Goal: Transaction & Acquisition: Obtain resource

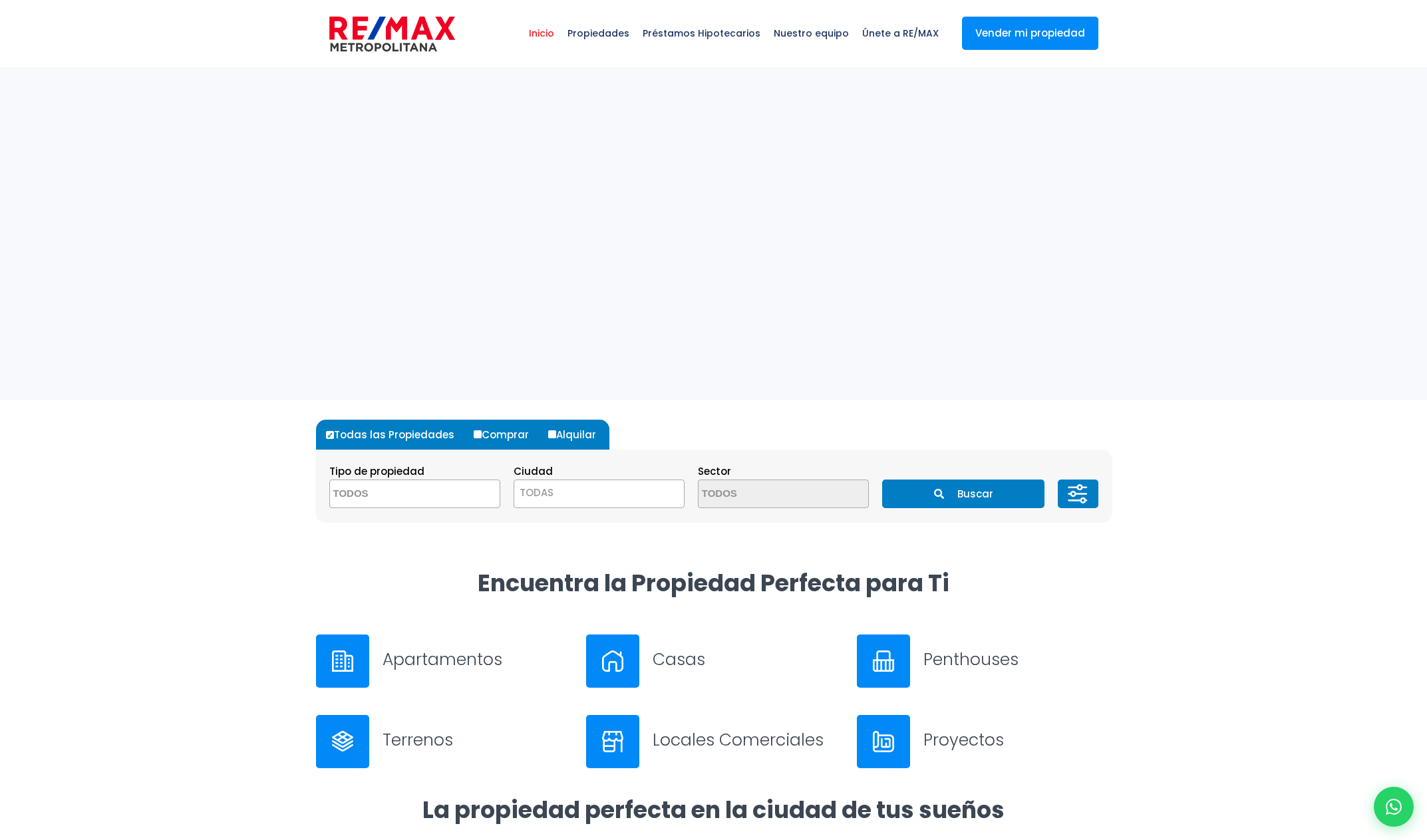
select select
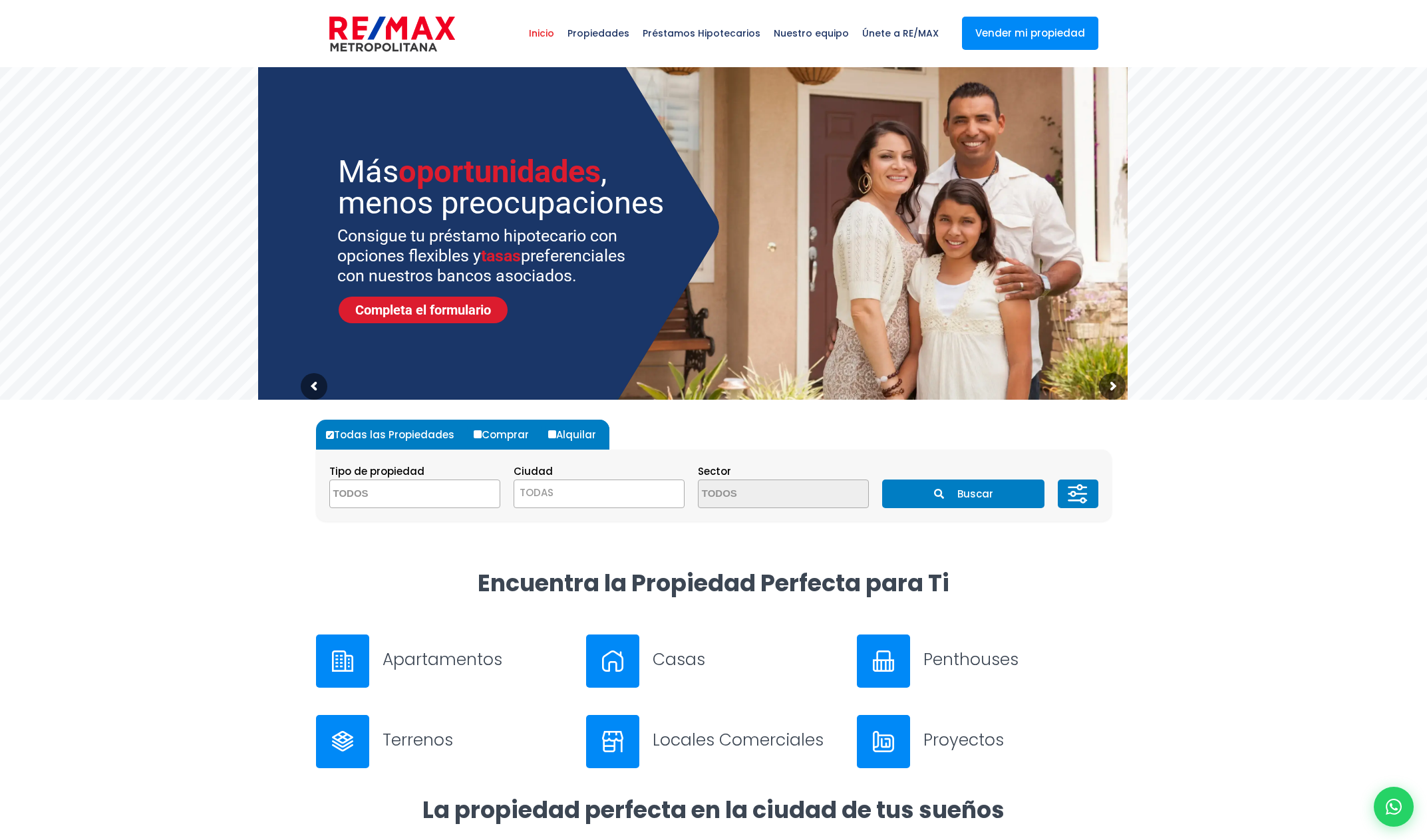
click at [581, 436] on label "Alquilar" at bounding box center [577, 434] width 65 height 30
click at [556, 436] on input "Alquilar" at bounding box center [551, 434] width 8 height 8
radio input "true"
click at [579, 435] on label "Alquilar" at bounding box center [577, 434] width 65 height 30
click at [556, 435] on input "Alquilar" at bounding box center [551, 435] width 8 height 8
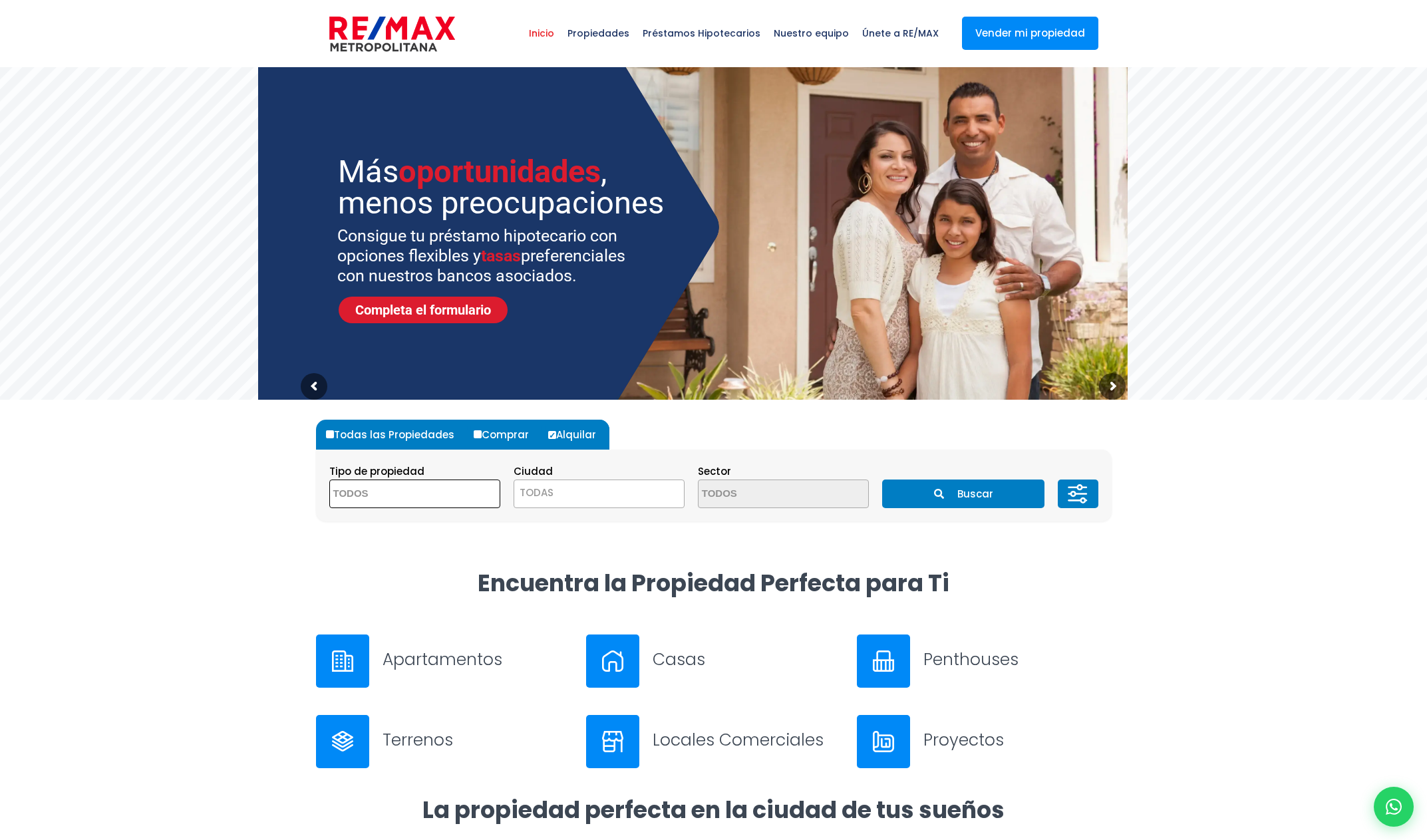
click at [438, 506] on textarea "Search" at bounding box center [394, 494] width 129 height 29
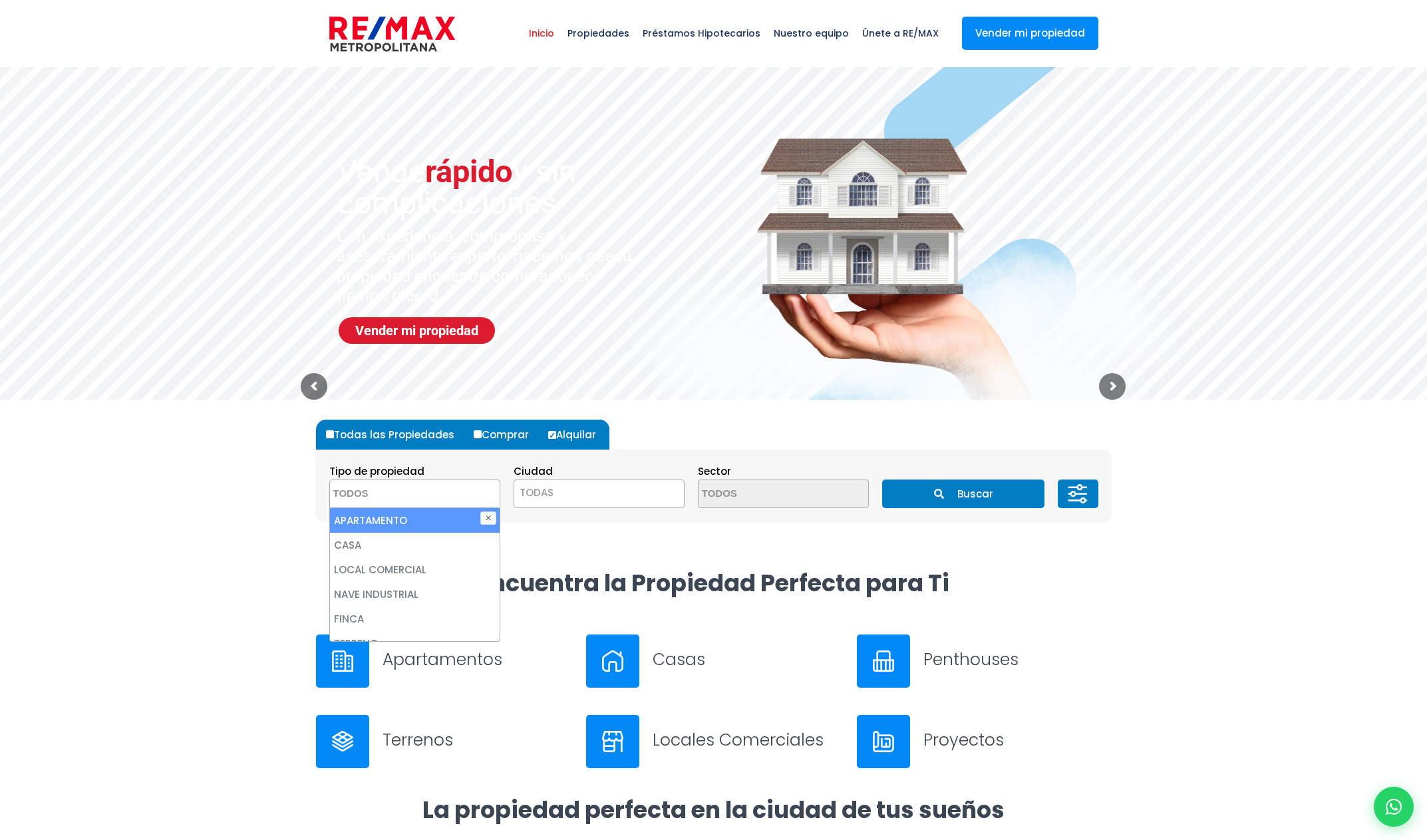
click at [407, 520] on li "APARTAMENTO" at bounding box center [415, 520] width 170 height 25
select select "apartment"
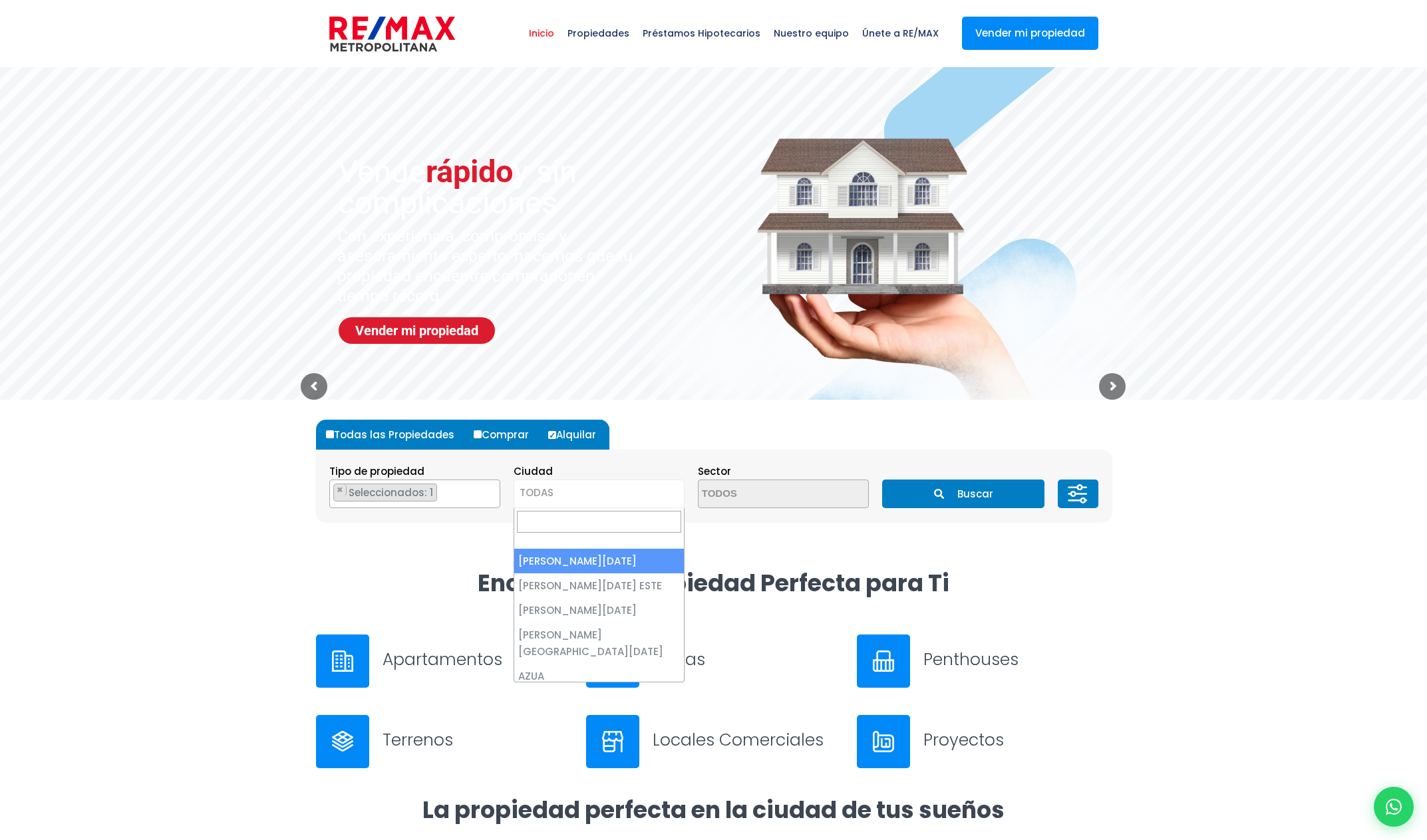
click at [599, 506] on span "TODAS" at bounding box center [599, 494] width 171 height 29
select select "1"
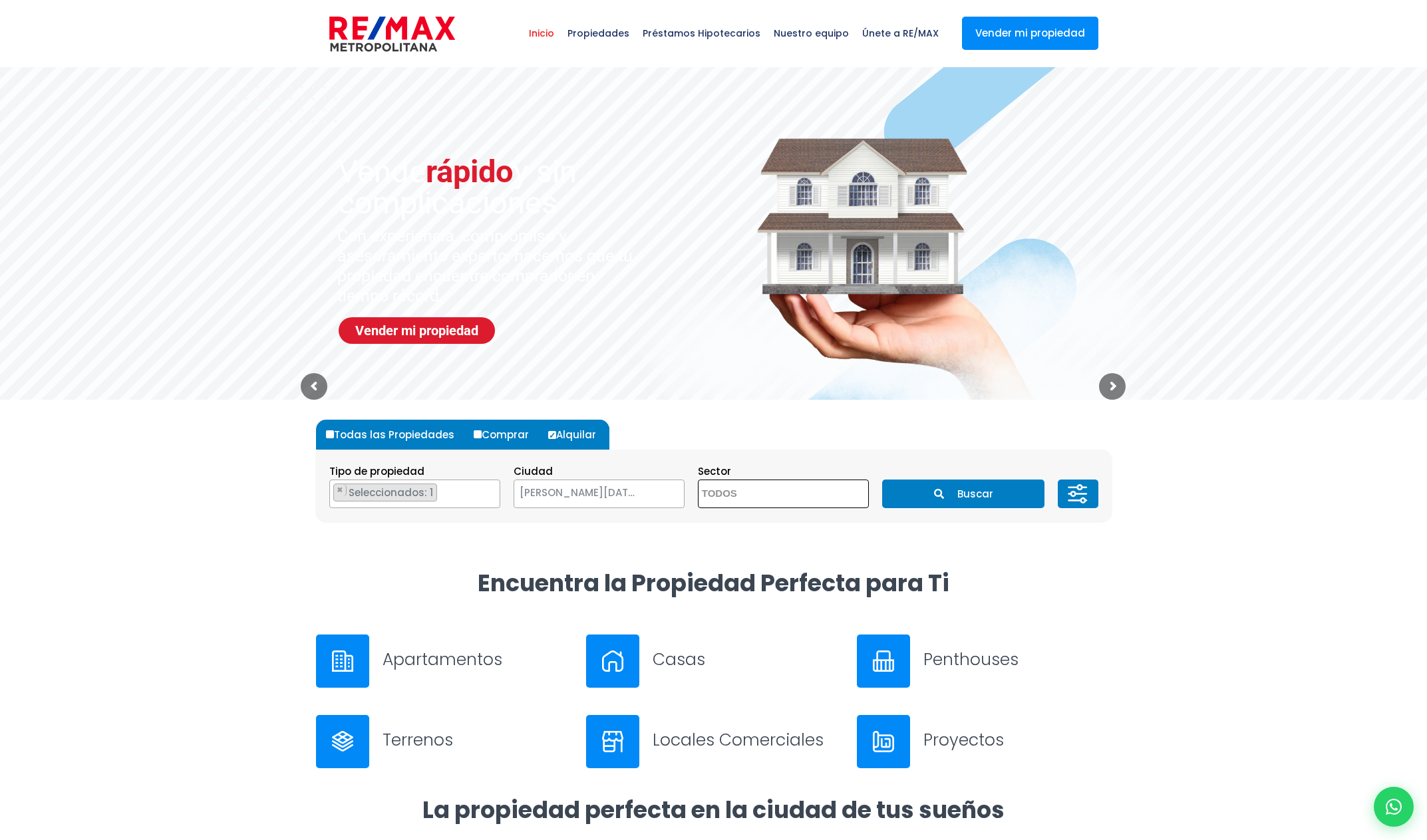
click at [784, 496] on textarea "Search" at bounding box center [763, 494] width 129 height 29
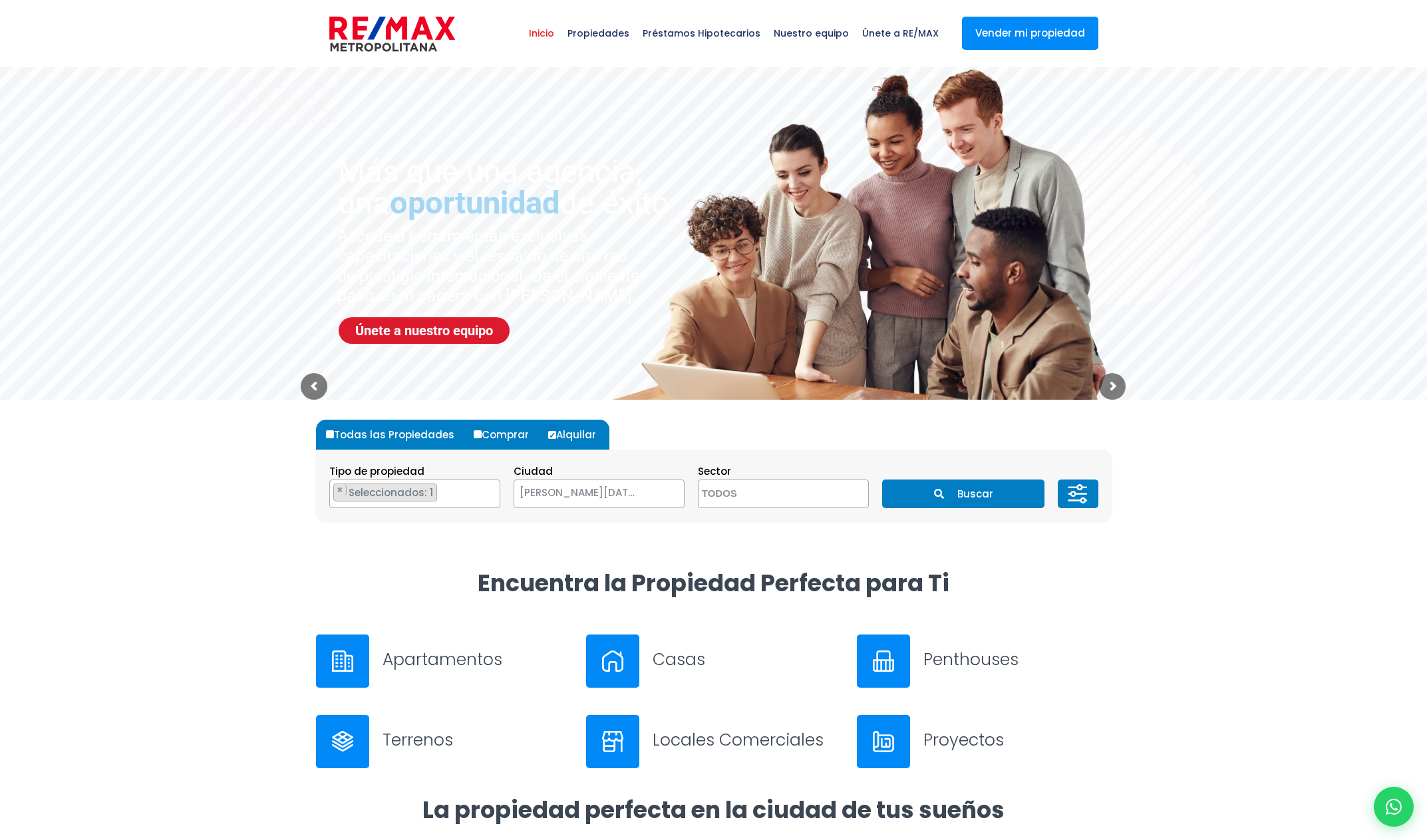
click at [1282, 503] on div at bounding box center [714, 484] width 1427 height 168
click at [1074, 492] on icon at bounding box center [1073, 494] width 5 height 5
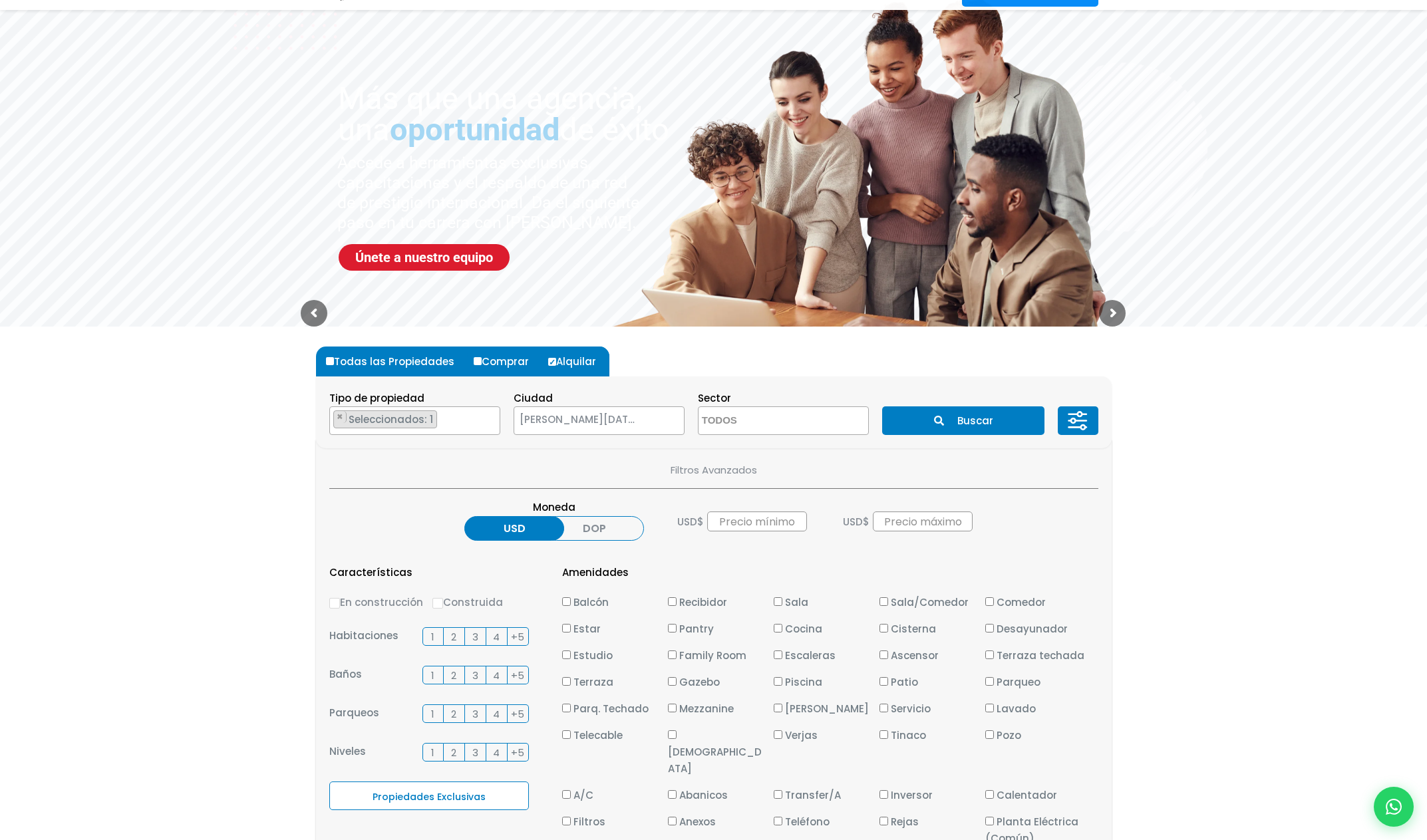
scroll to position [76, 0]
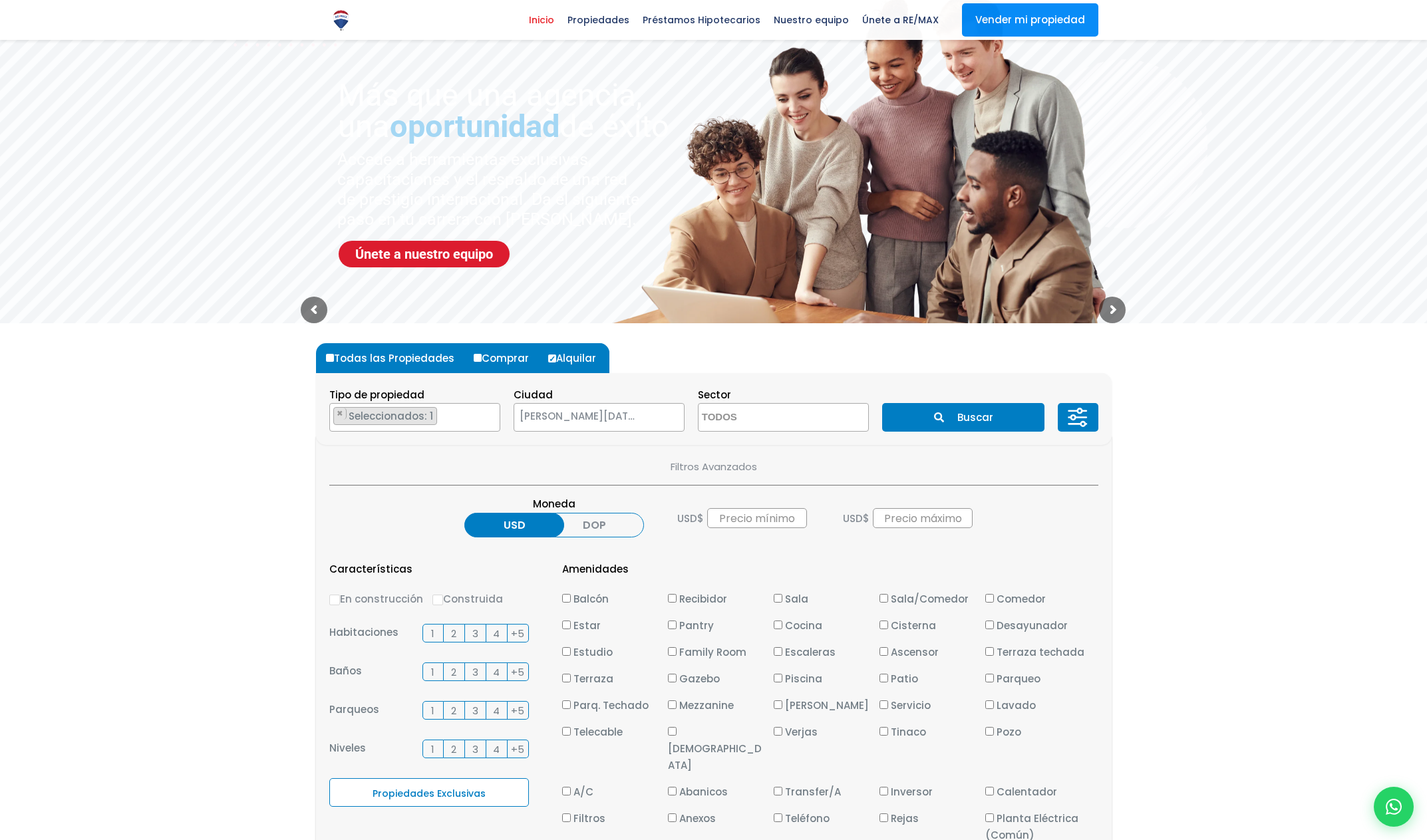
click at [454, 631] on span "2" at bounding box center [454, 633] width 6 height 17
click at [0, 0] on input "2" at bounding box center [0, 0] width 0 height 0
click at [455, 671] on span "2" at bounding box center [454, 672] width 6 height 17
click at [0, 0] on input "2" at bounding box center [0, 0] width 0 height 0
click at [457, 714] on label "2" at bounding box center [455, 710] width 21 height 19
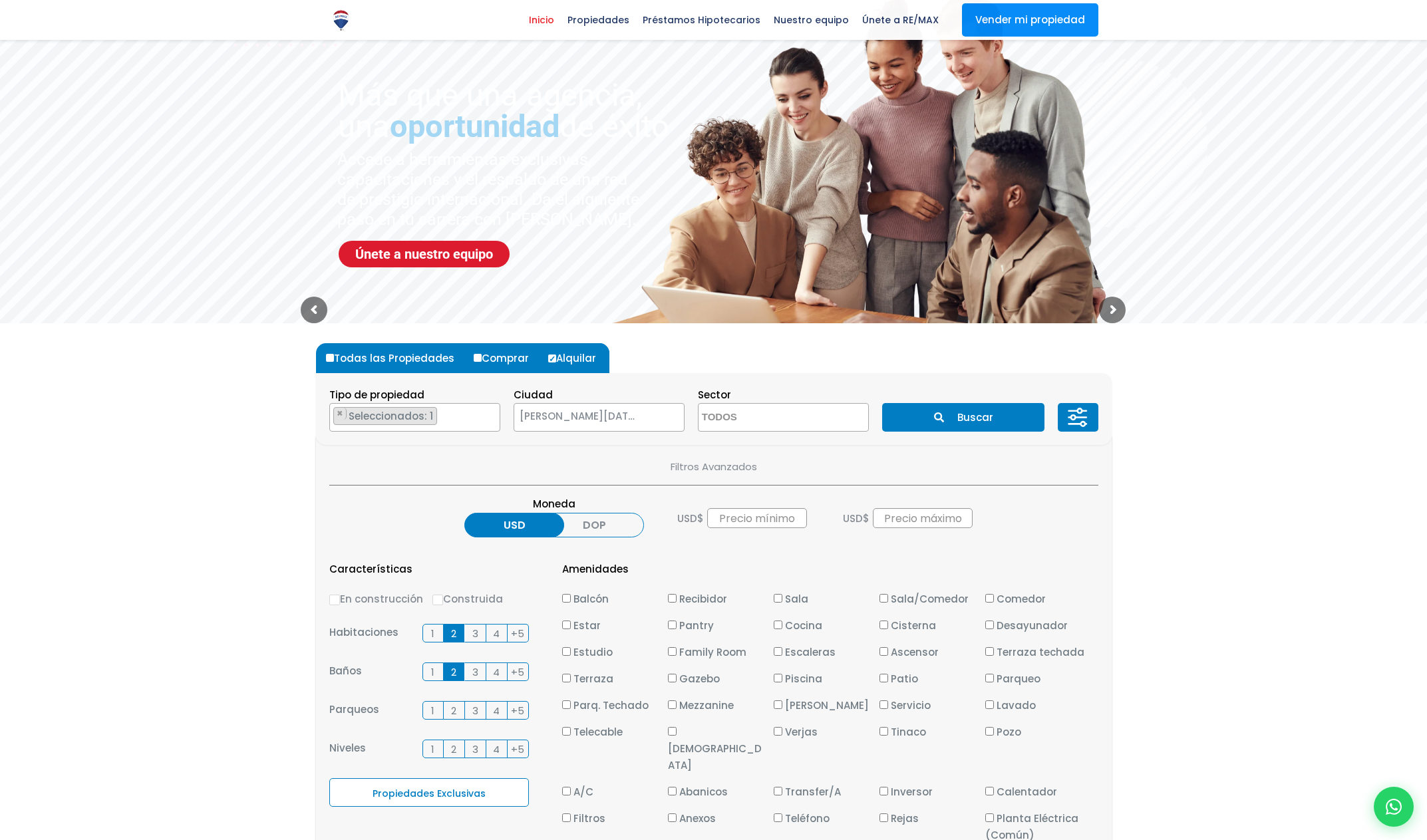
click at [0, 0] on input "2" at bounding box center [0, 0] width 0 height 0
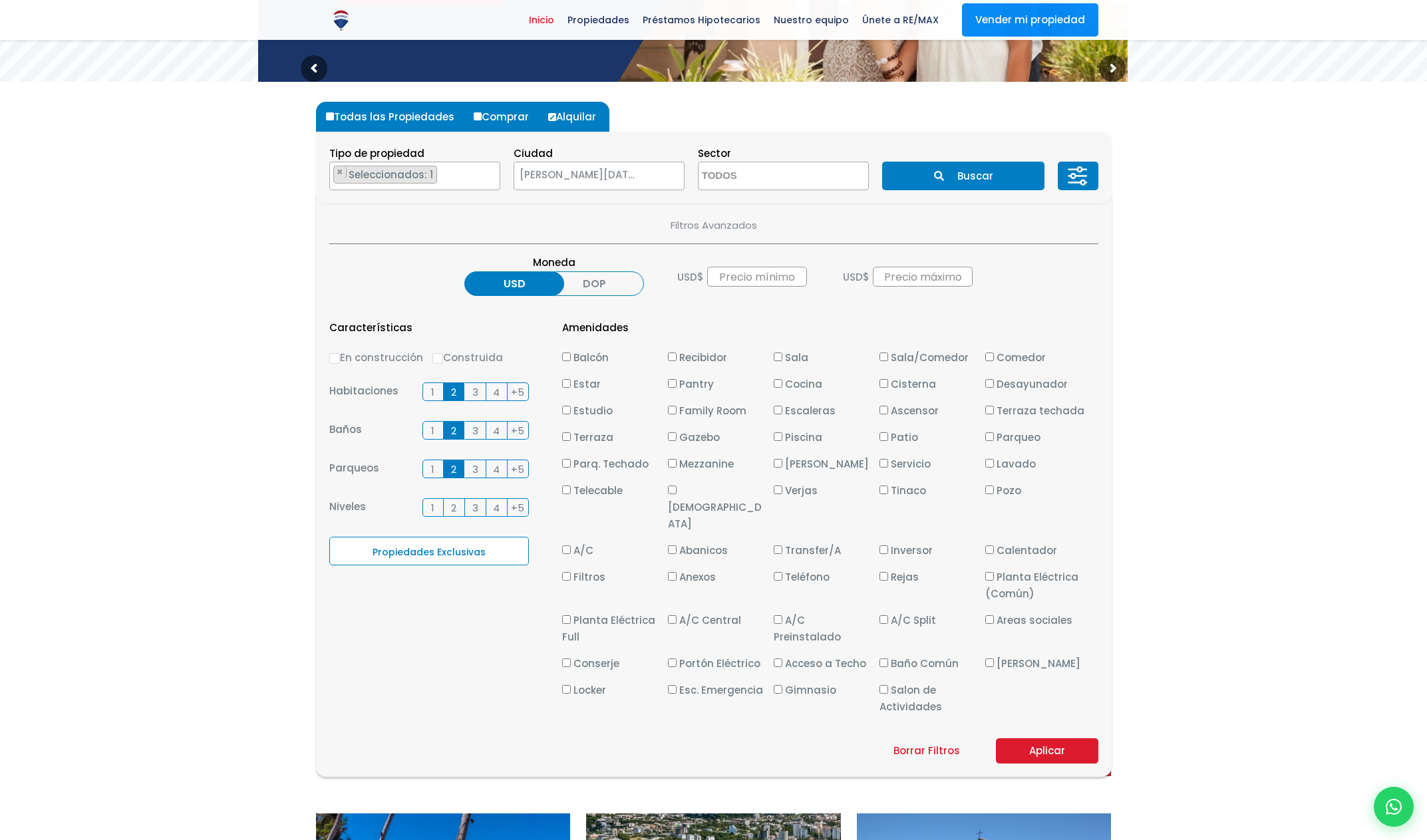
scroll to position [320, 0]
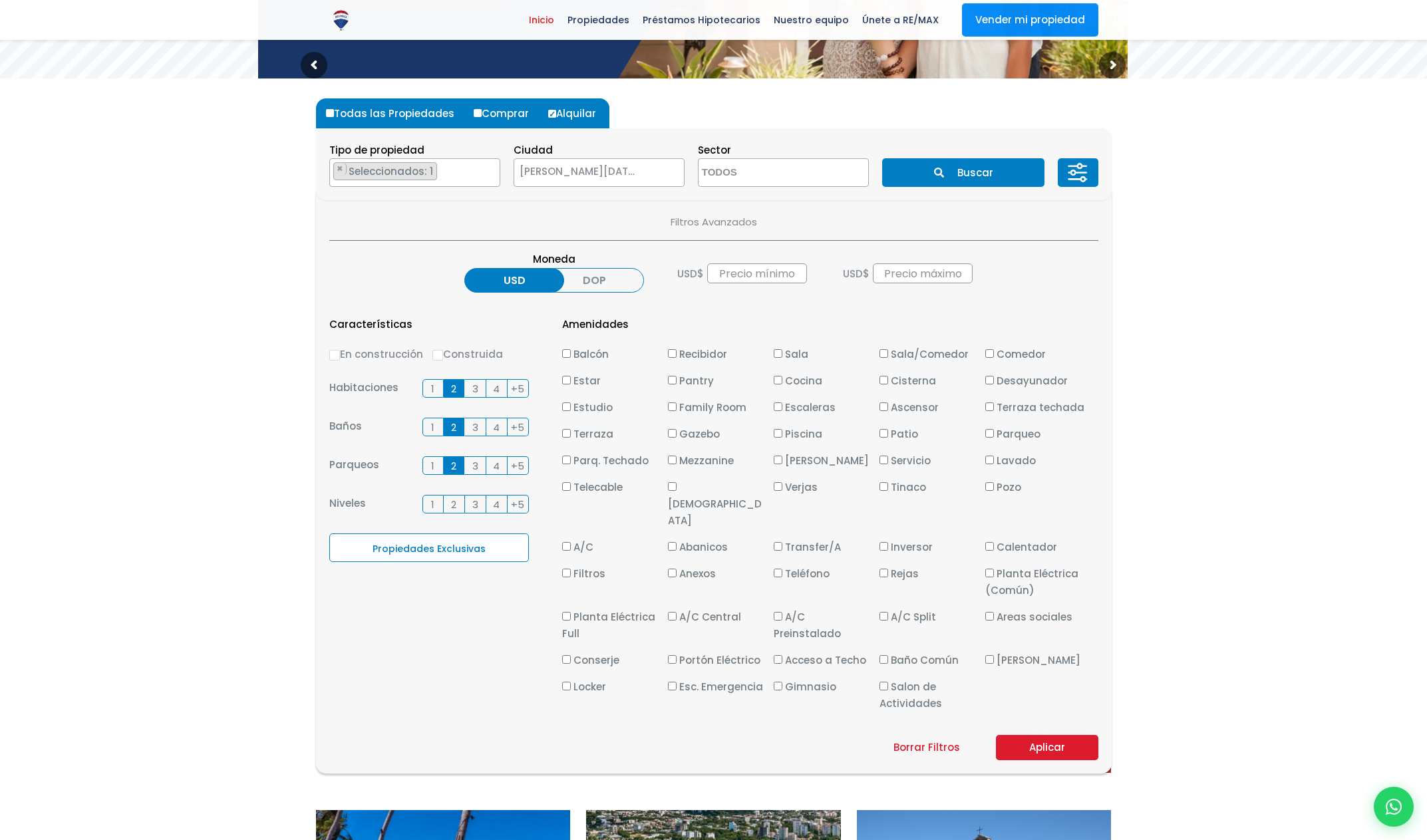
click at [817, 679] on span "Gimnasio" at bounding box center [810, 686] width 51 height 14
click at [782, 682] on input "Gimnasio" at bounding box center [778, 686] width 8 height 8
checkbox input "true"
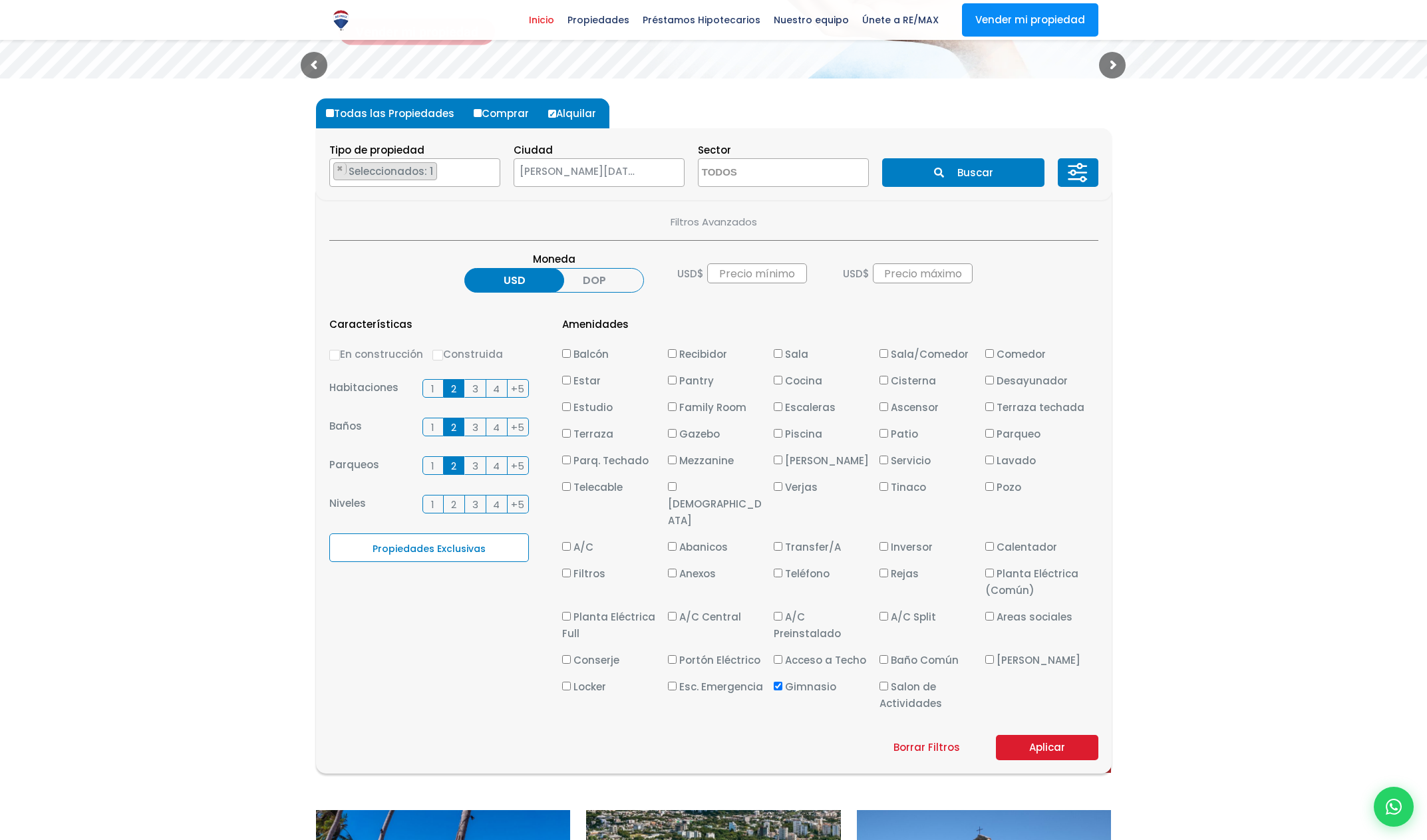
click at [805, 431] on span "Piscina" at bounding box center [803, 434] width 37 height 14
click at [782, 431] on input "Piscina" at bounding box center [778, 433] width 8 height 8
checkbox input "true"
click at [569, 351] on input "Balcón" at bounding box center [566, 353] width 8 height 8
checkbox input "true"
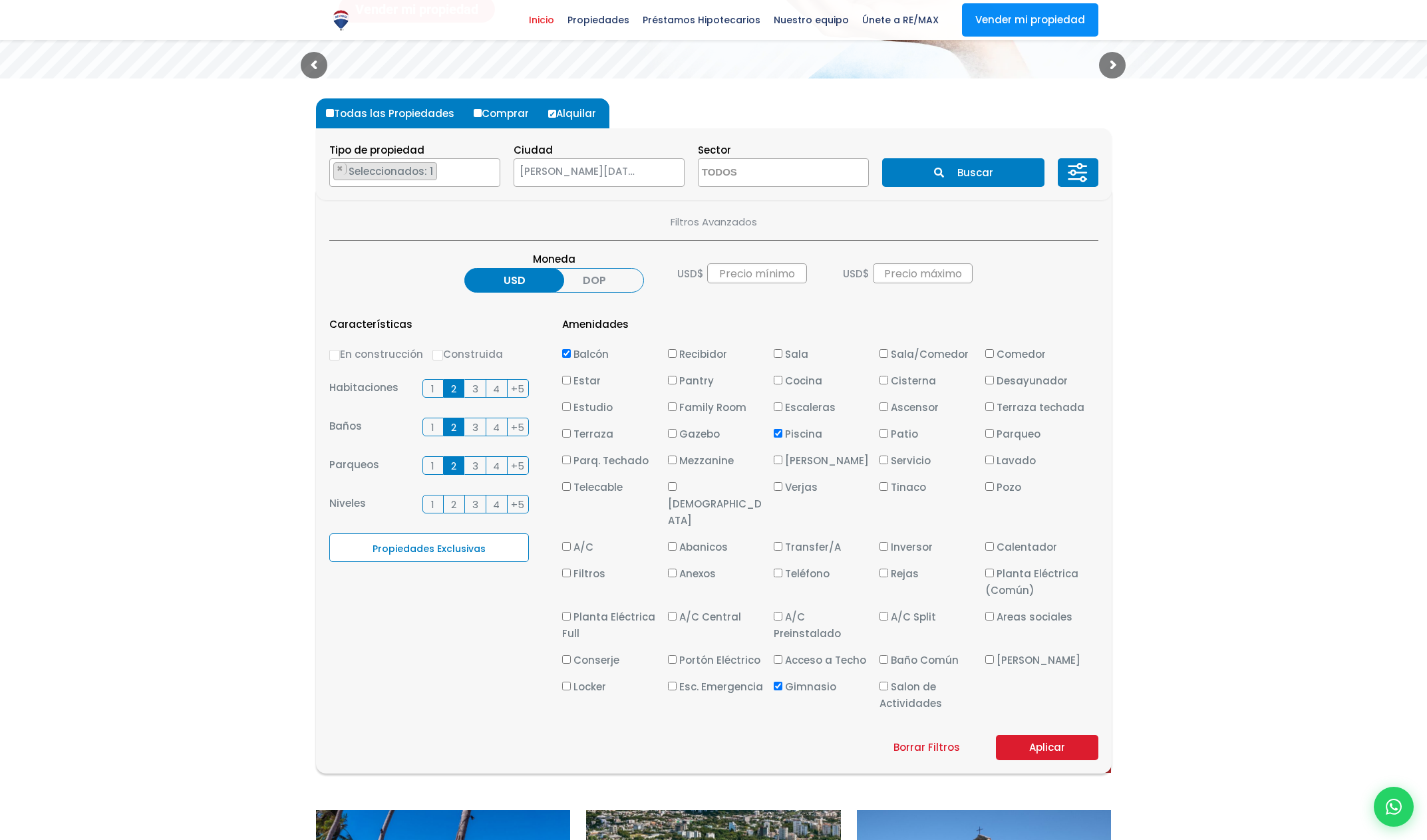
click at [1040, 735] on button "Aplicar" at bounding box center [1047, 747] width 102 height 25
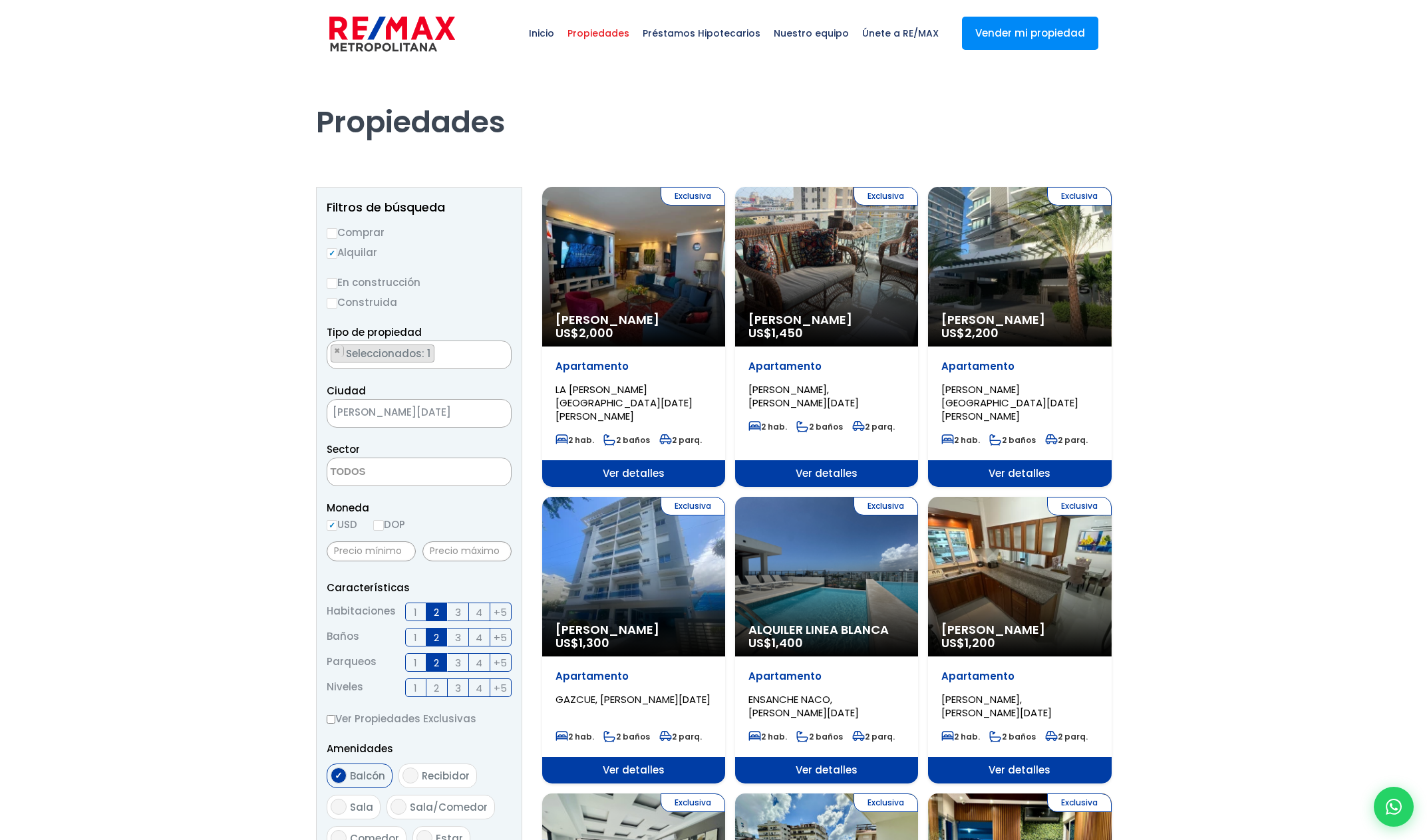
click at [725, 346] on div "Exclusiva Alquiler Linea Blanca US$ 1,400" at bounding box center [634, 266] width 183 height 160
